Goal: Task Accomplishment & Management: Complete application form

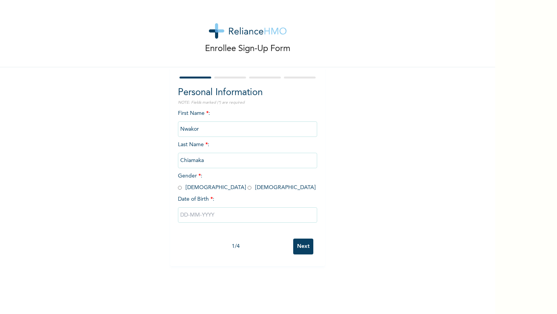
click at [247, 188] on input "radio" at bounding box center [249, 187] width 4 height 7
radio input "true"
click at [201, 217] on input "text" at bounding box center [247, 214] width 139 height 15
select select "9"
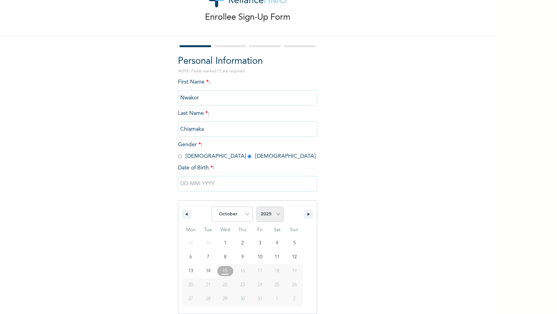
click at [276, 215] on select "2025 2024 2023 2022 2021 2020 2019 2018 2017 2016 2015 2014 2013 2012 2011 2010…" at bounding box center [269, 213] width 27 height 15
select select "1986"
click at [256, 206] on select "2025 2024 2023 2022 2021 2020 2019 2018 2017 2016 2015 2014 2013 2012 2011 2010…" at bounding box center [269, 213] width 27 height 15
click at [245, 216] on select "January February March April May June July August September October November De…" at bounding box center [232, 213] width 41 height 15
select select "5"
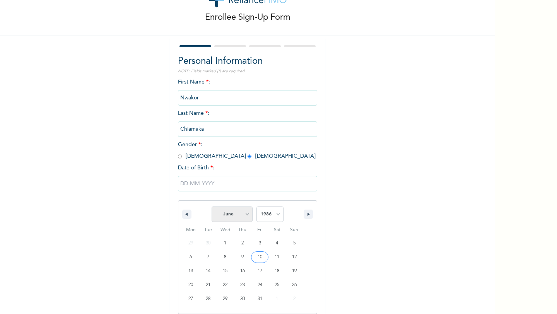
click at [212, 206] on select "January February March April May June July August September October November De…" at bounding box center [232, 213] width 41 height 15
type input "[DATE]"
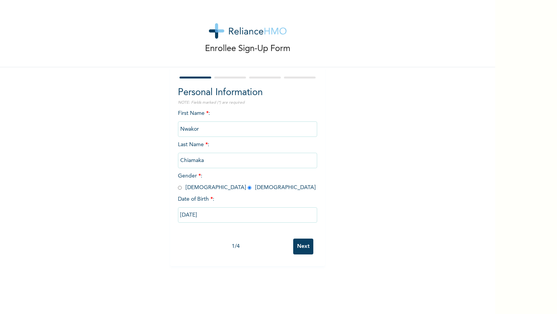
click at [303, 246] on input "Next" at bounding box center [303, 247] width 20 height 16
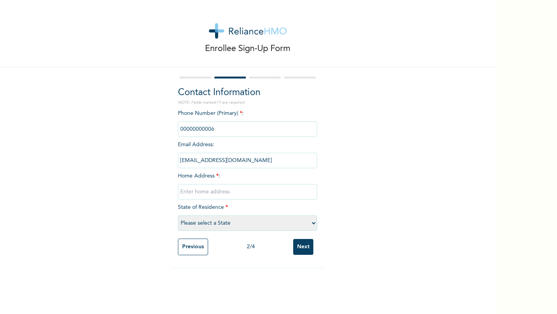
click at [196, 132] on input "phone" at bounding box center [247, 128] width 139 height 15
click at [196, 127] on input "phone" at bounding box center [247, 128] width 139 height 15
click at [197, 190] on input "text" at bounding box center [247, 191] width 139 height 15
type input "8 [PERSON_NAME] CLOSE ONIPETESI ESTATE, MANGORO"
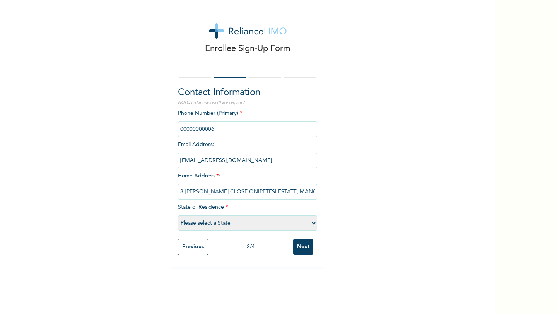
click at [193, 222] on select "Please select a State [PERSON_NAME] (FCT) [PERSON_NAME] Ibom [GEOGRAPHIC_DATA] …" at bounding box center [247, 222] width 139 height 15
select select "25"
click at [178, 215] on select "Please select a State [PERSON_NAME] (FCT) [PERSON_NAME] Ibom [GEOGRAPHIC_DATA] …" at bounding box center [247, 222] width 139 height 15
click at [300, 247] on input "Next" at bounding box center [303, 247] width 20 height 16
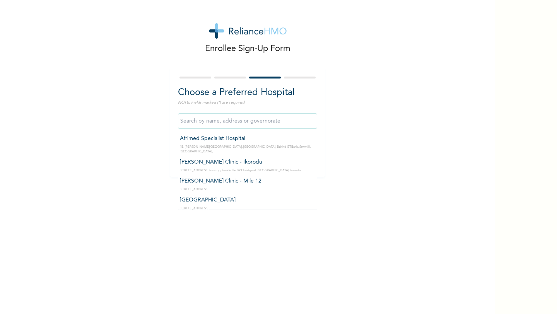
click at [238, 124] on input "text" at bounding box center [247, 120] width 139 height 15
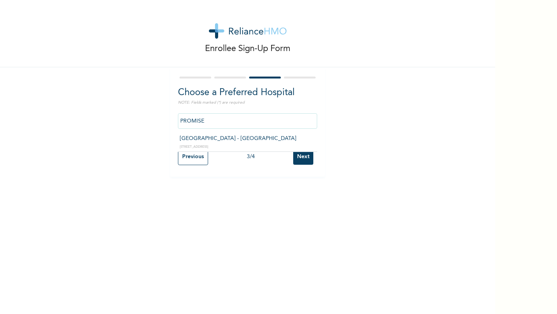
type input "[GEOGRAPHIC_DATA] - [GEOGRAPHIC_DATA]"
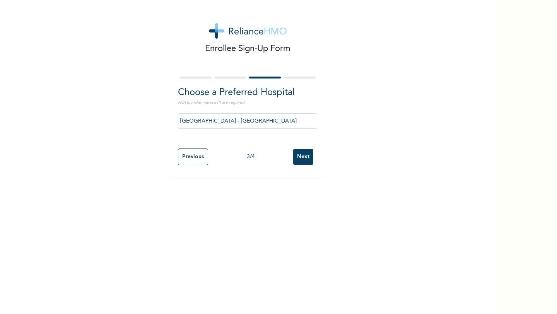
click at [300, 160] on input "Next" at bounding box center [303, 157] width 20 height 16
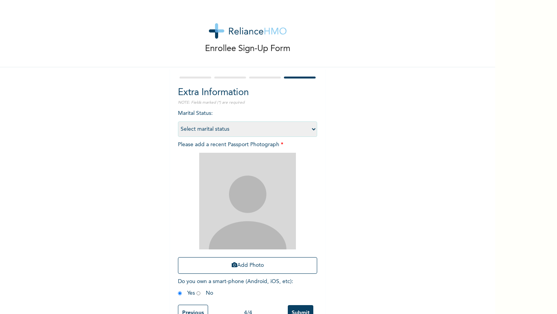
click at [205, 128] on select "Select marital status [DEMOGRAPHIC_DATA] Married [DEMOGRAPHIC_DATA] Widow/[DEMO…" at bounding box center [247, 128] width 139 height 15
select select "2"
click at [178, 121] on select "Select marital status [DEMOGRAPHIC_DATA] Married [DEMOGRAPHIC_DATA] Widow/[DEMO…" at bounding box center [247, 128] width 139 height 15
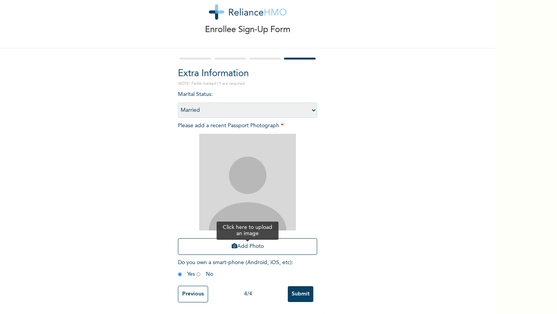
click at [237, 239] on button "Add Photo" at bounding box center [247, 246] width 139 height 17
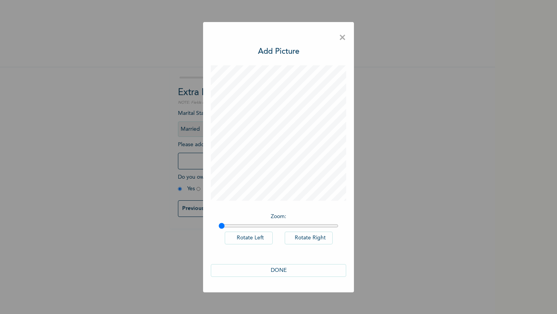
scroll to position [0, 0]
click at [271, 269] on button "DONE" at bounding box center [278, 270] width 135 height 13
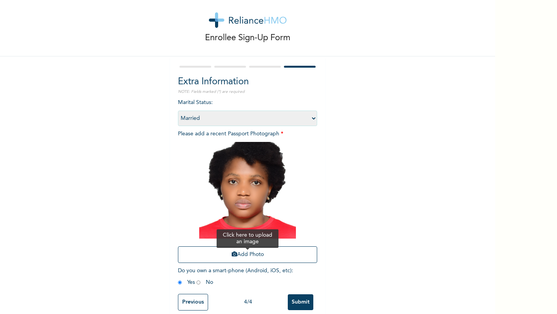
scroll to position [20, 0]
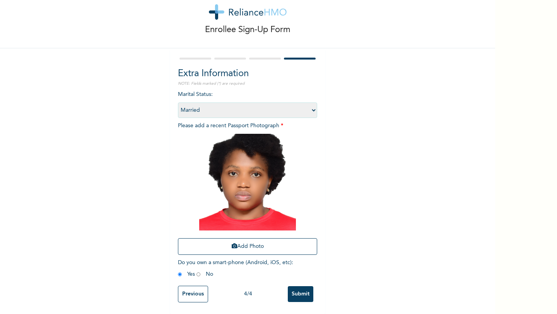
click at [302, 295] on input "Submit" at bounding box center [301, 294] width 26 height 16
